Goal: Task Accomplishment & Management: Use online tool/utility

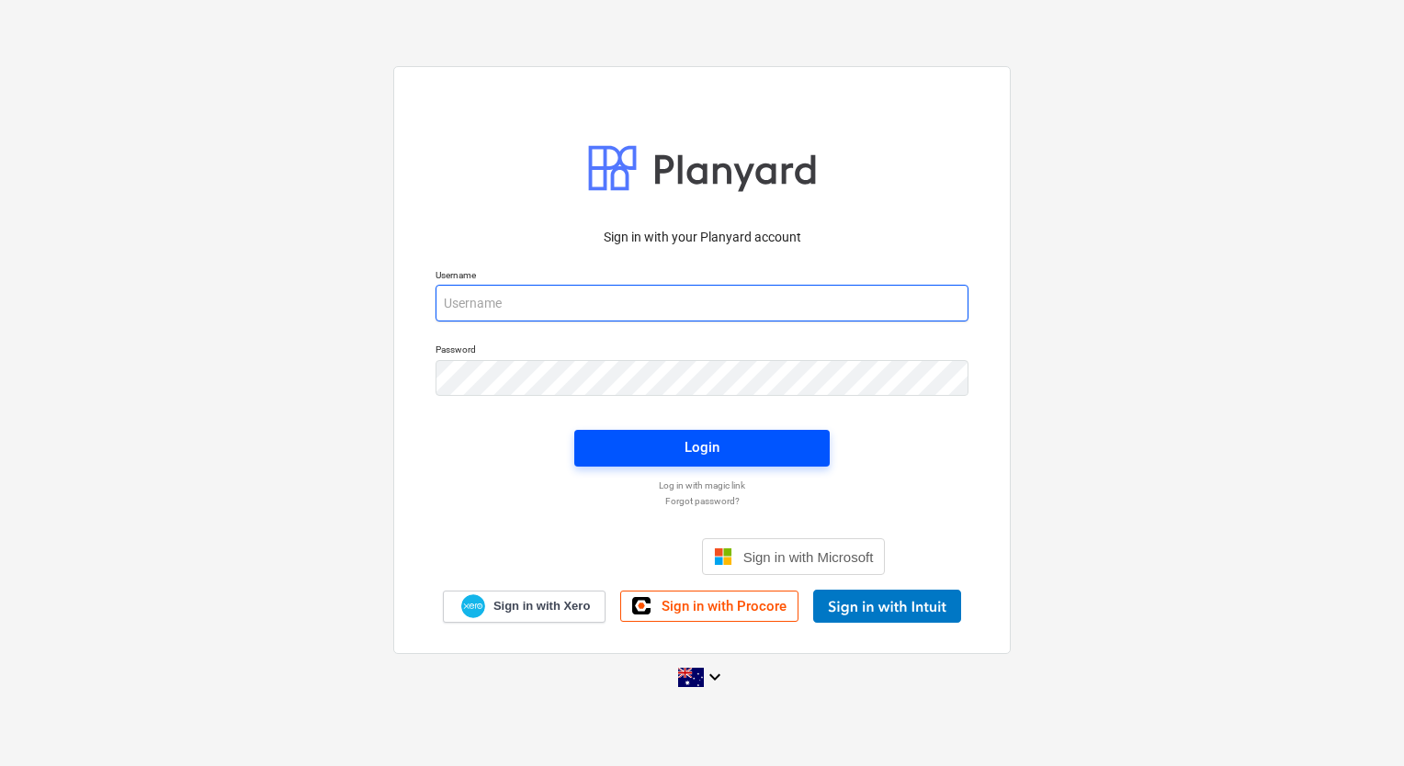
type input "[EMAIL_ADDRESS][DOMAIN_NAME]"
click at [679, 441] on span "Login" at bounding box center [701, 447] width 211 height 24
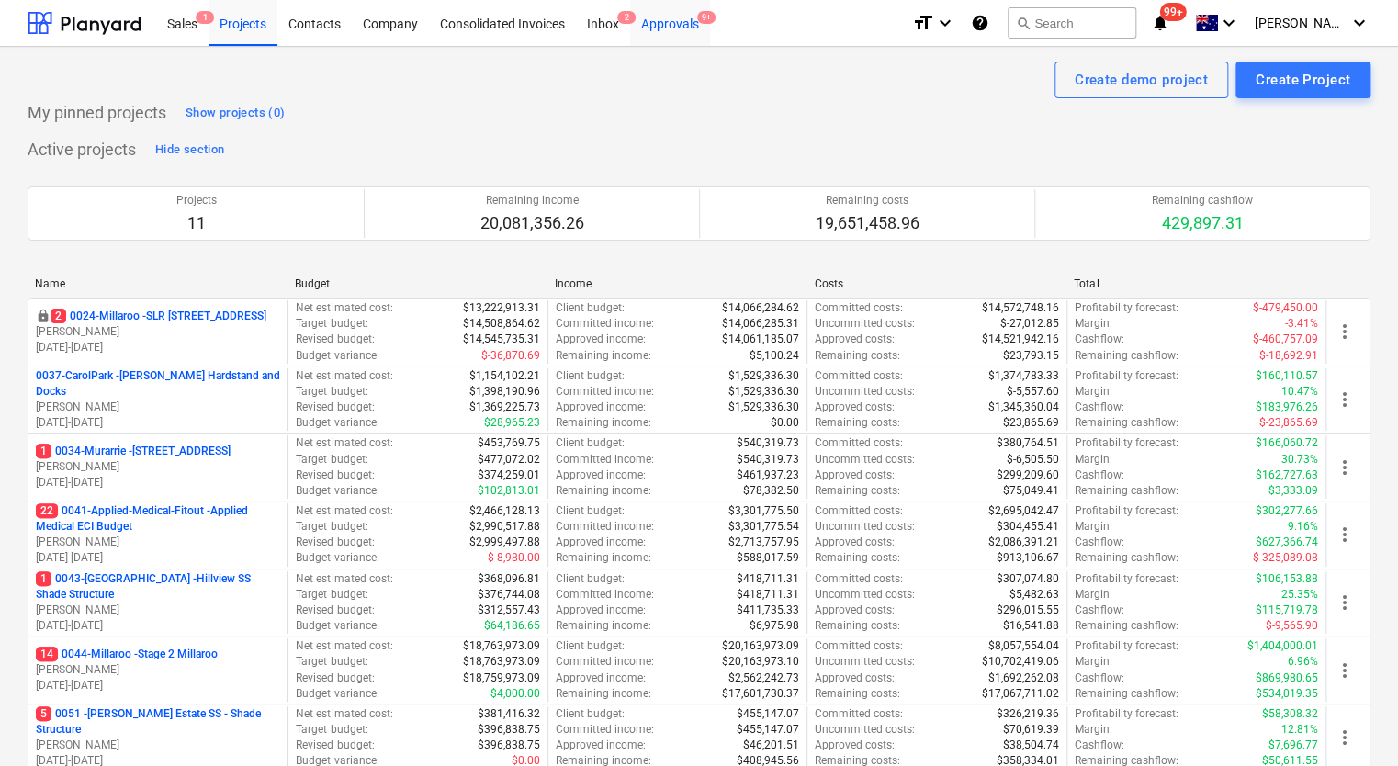
click at [672, 28] on div "Approvals 9+" at bounding box center [670, 22] width 80 height 47
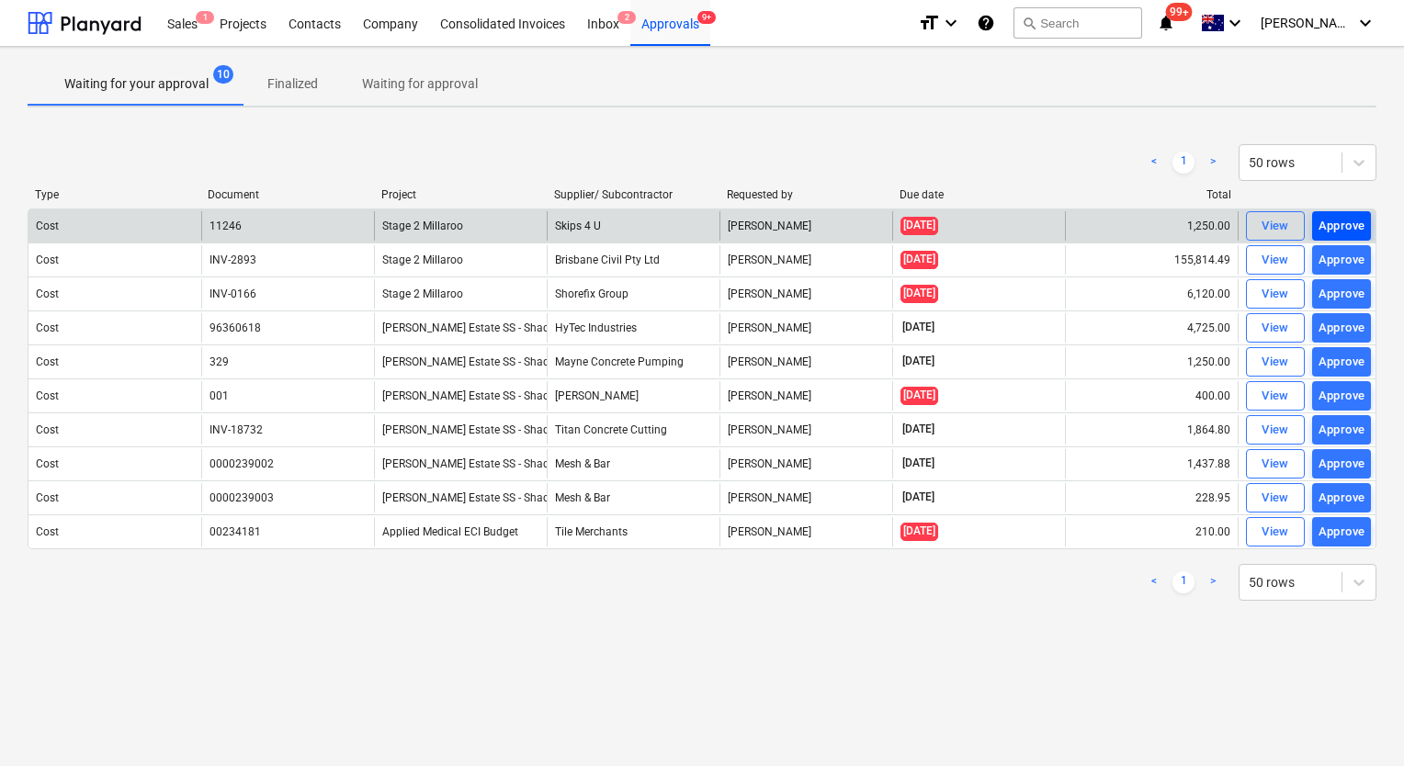
click at [1345, 226] on div "Approve" at bounding box center [1341, 226] width 47 height 21
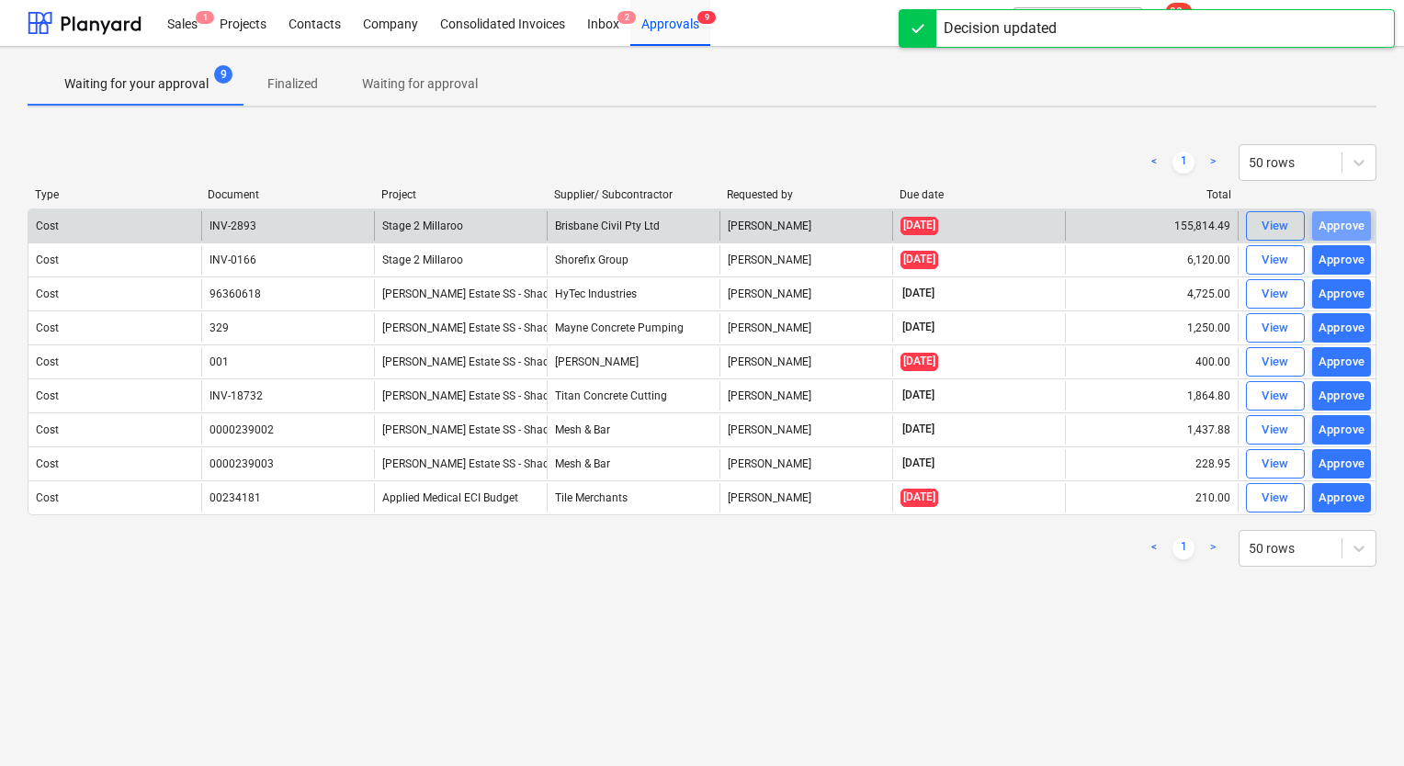
click at [1345, 226] on div "Approve" at bounding box center [1341, 226] width 47 height 21
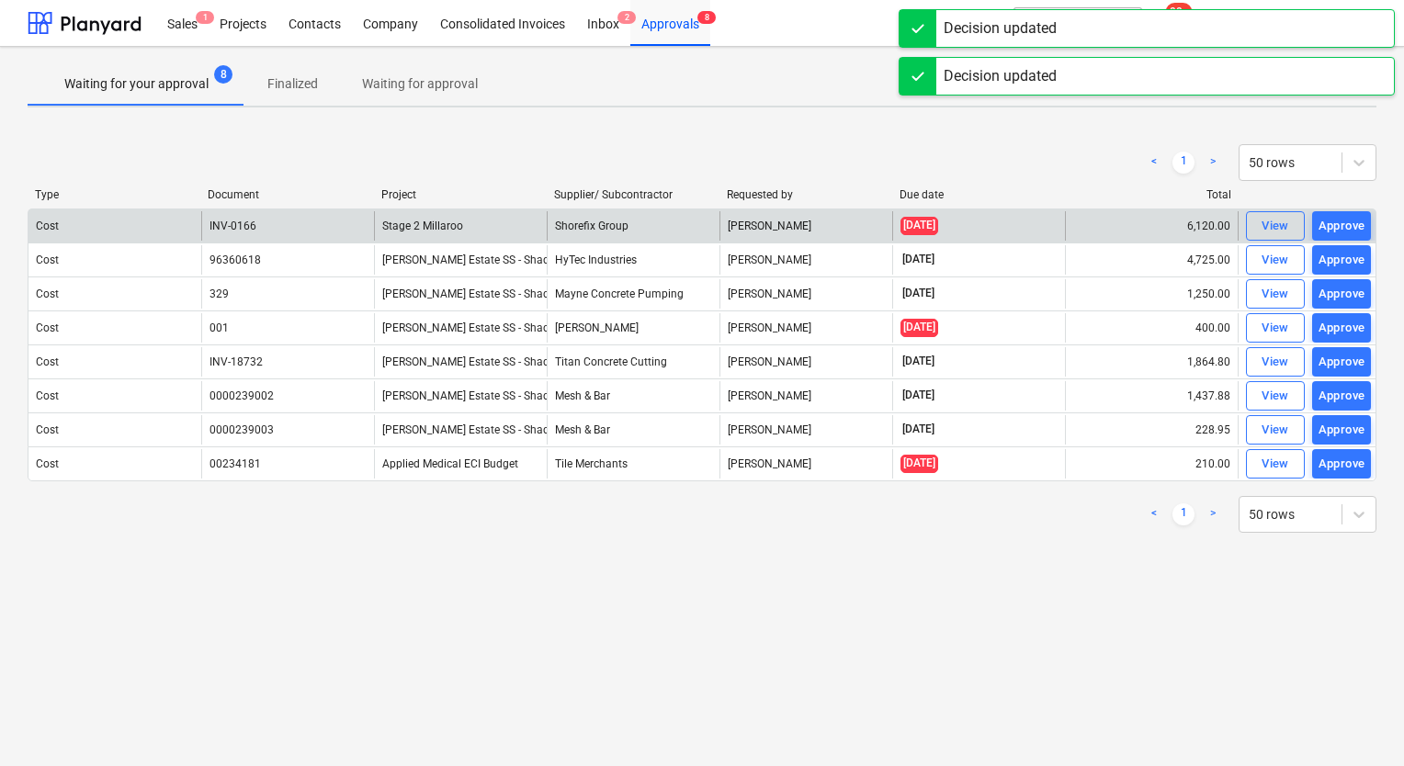
click at [1345, 226] on div "Approve" at bounding box center [1341, 226] width 47 height 21
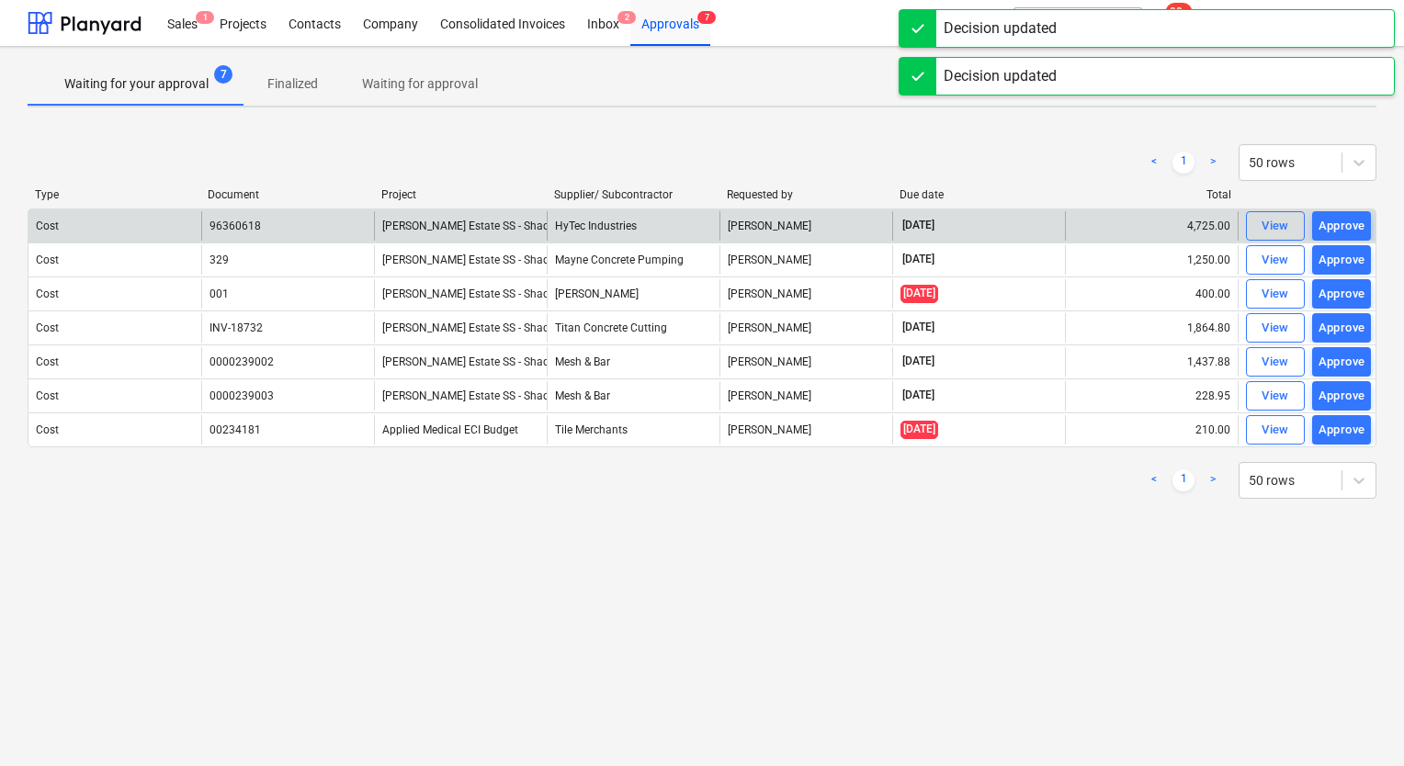
click at [1345, 226] on div "Approve" at bounding box center [1341, 226] width 47 height 21
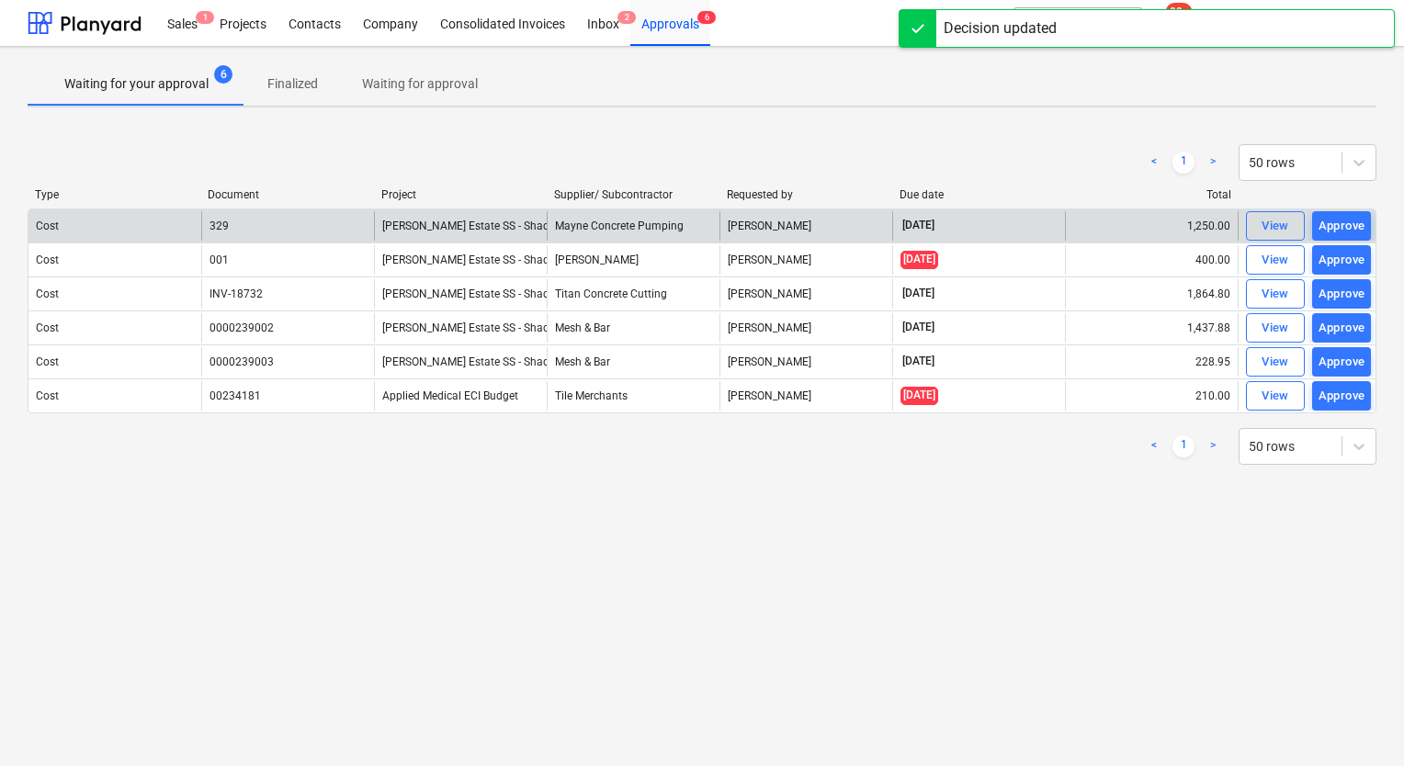
click at [1345, 226] on div "Approve" at bounding box center [1341, 226] width 47 height 21
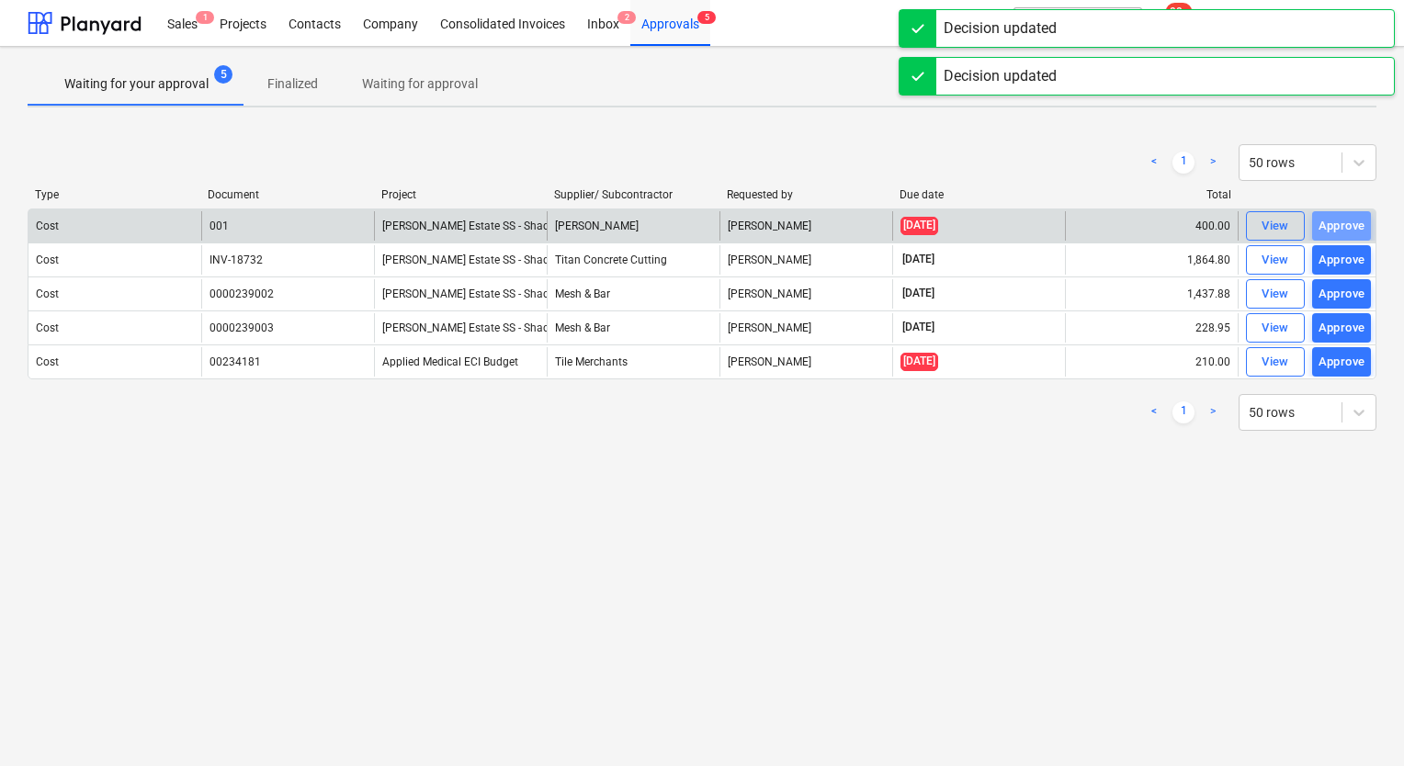
click at [1345, 226] on div "Approve" at bounding box center [1341, 226] width 47 height 21
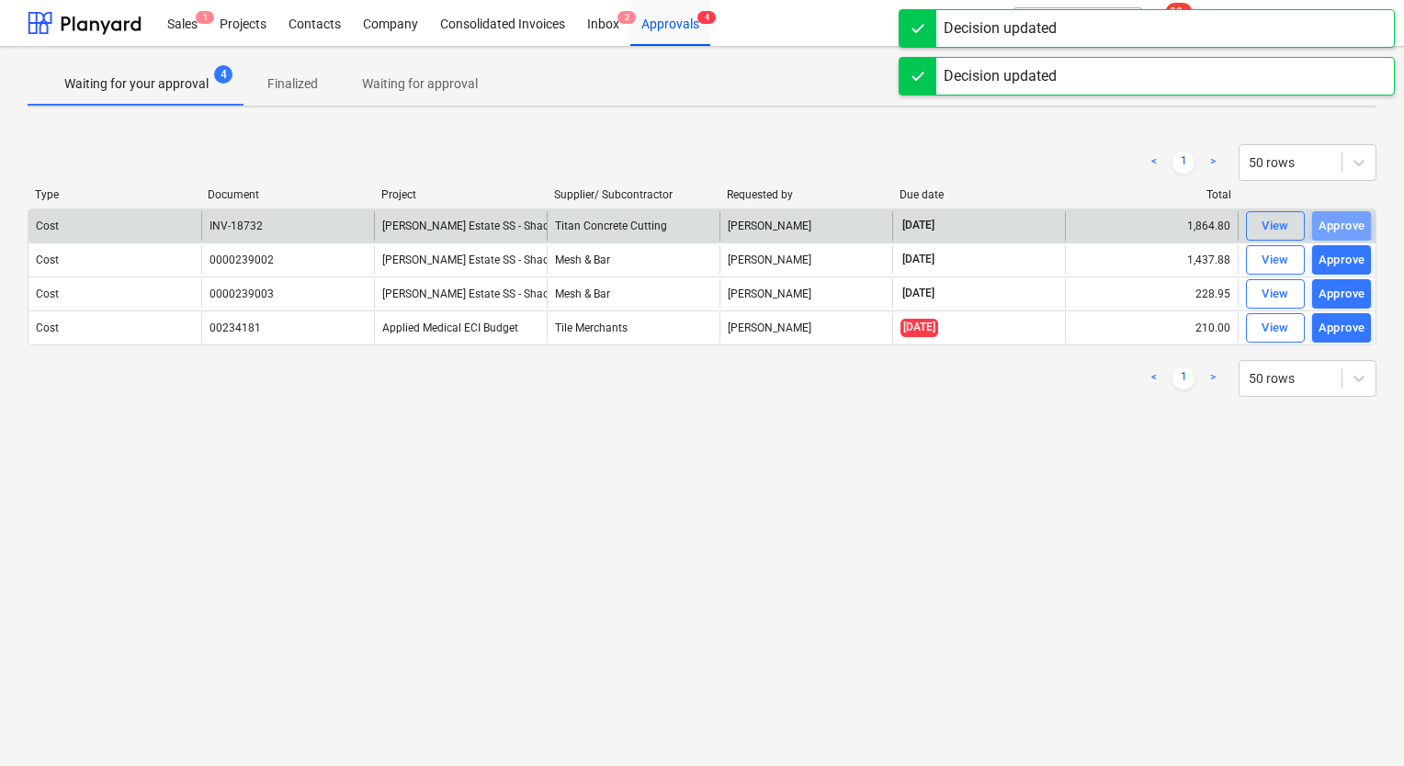
click at [1345, 226] on div "Approve" at bounding box center [1341, 226] width 47 height 21
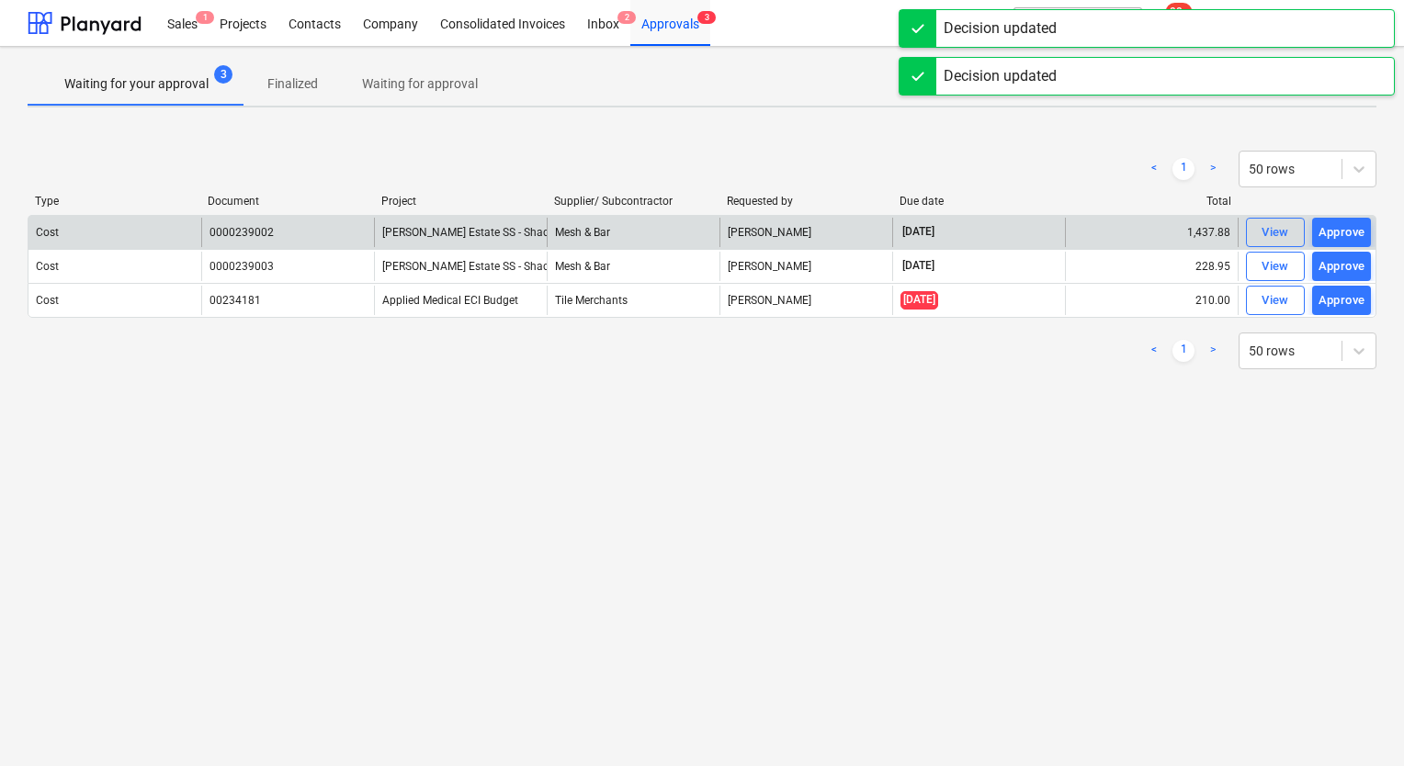
click at [1345, 226] on div "Approve" at bounding box center [1341, 232] width 47 height 21
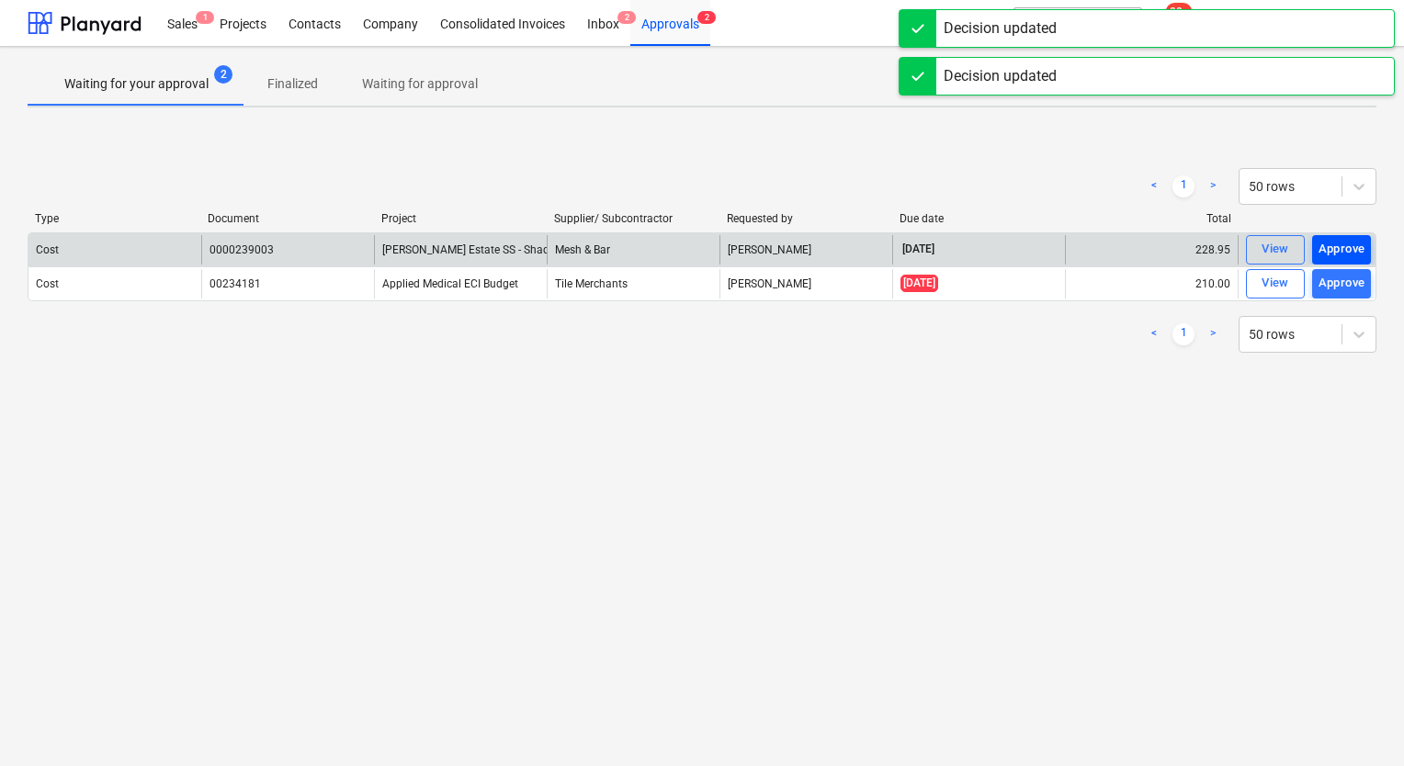
click at [1345, 245] on div "Approve" at bounding box center [1341, 249] width 47 height 21
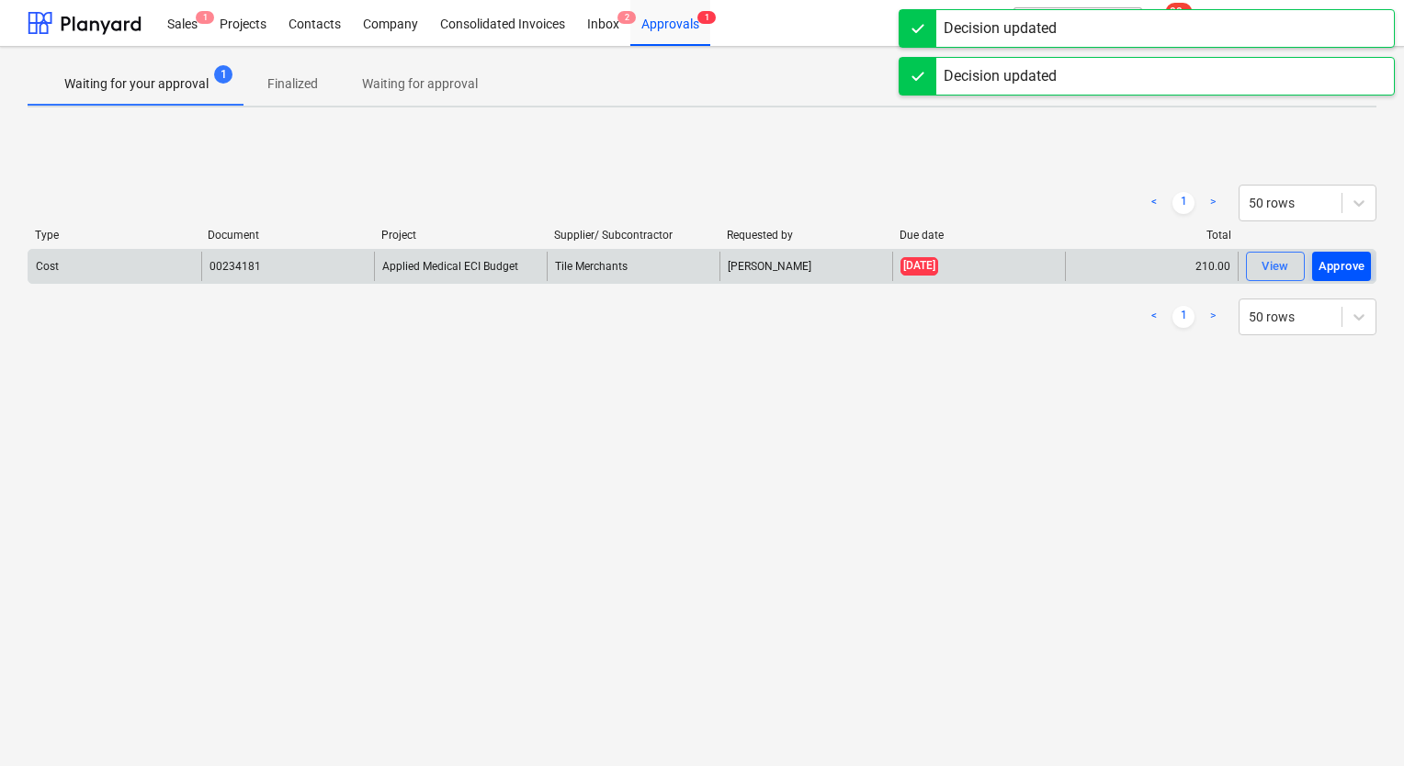
click at [1342, 266] on div "Approve" at bounding box center [1341, 266] width 47 height 21
